Goal: Transaction & Acquisition: Purchase product/service

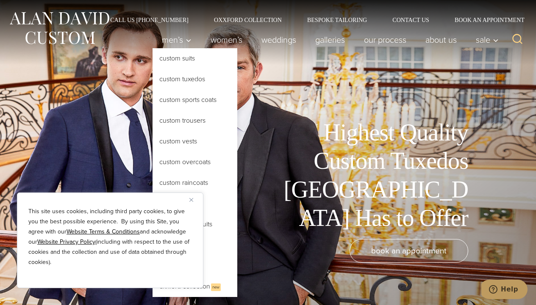
click at [179, 84] on link "Custom Tuxedos" at bounding box center [194, 79] width 85 height 20
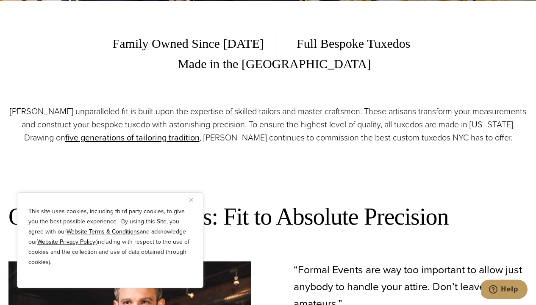
scroll to position [323, 0]
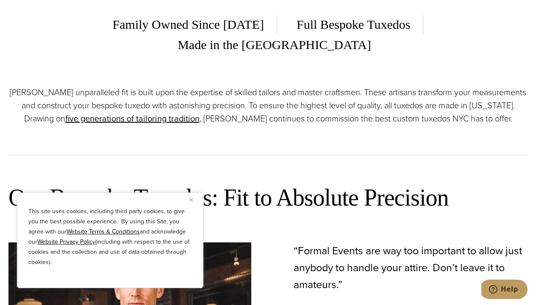
click at [190, 203] on div "This site uses cookies, including third party cookies, to give you the best pos…" at bounding box center [110, 241] width 186 height 96
click at [194, 201] on button "Close" at bounding box center [194, 200] width 10 height 10
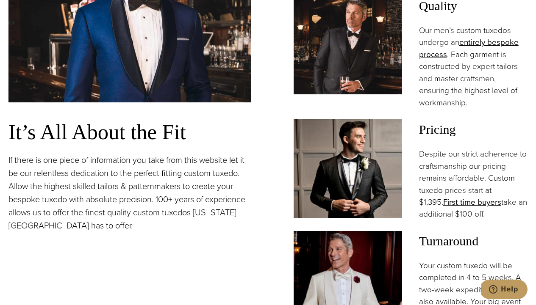
scroll to position [691, 0]
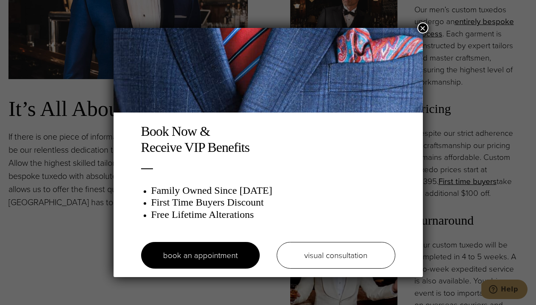
click at [427, 30] on button "×" at bounding box center [422, 27] width 11 height 11
